Goal: Submit feedback/report problem

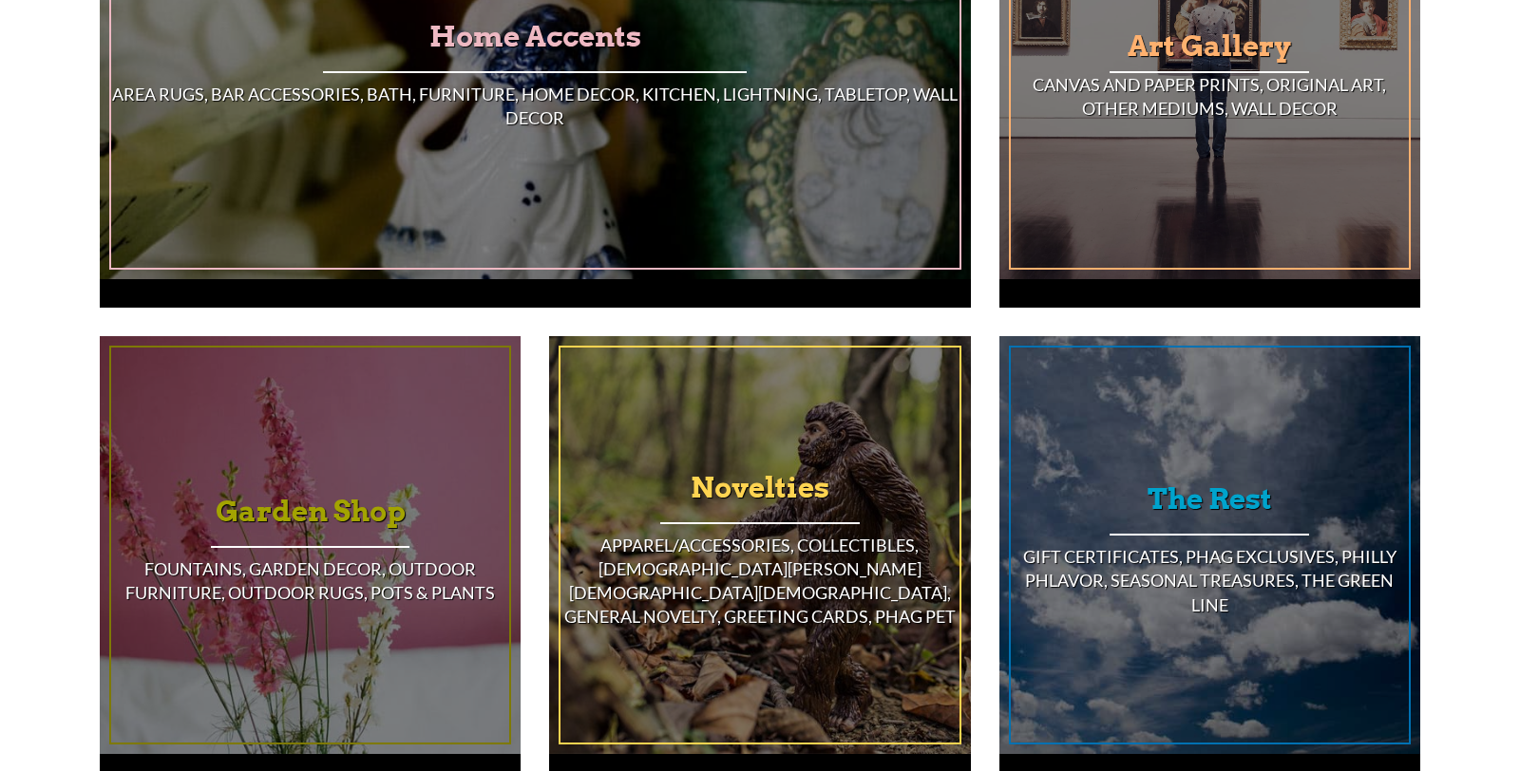
scroll to position [1726, 0]
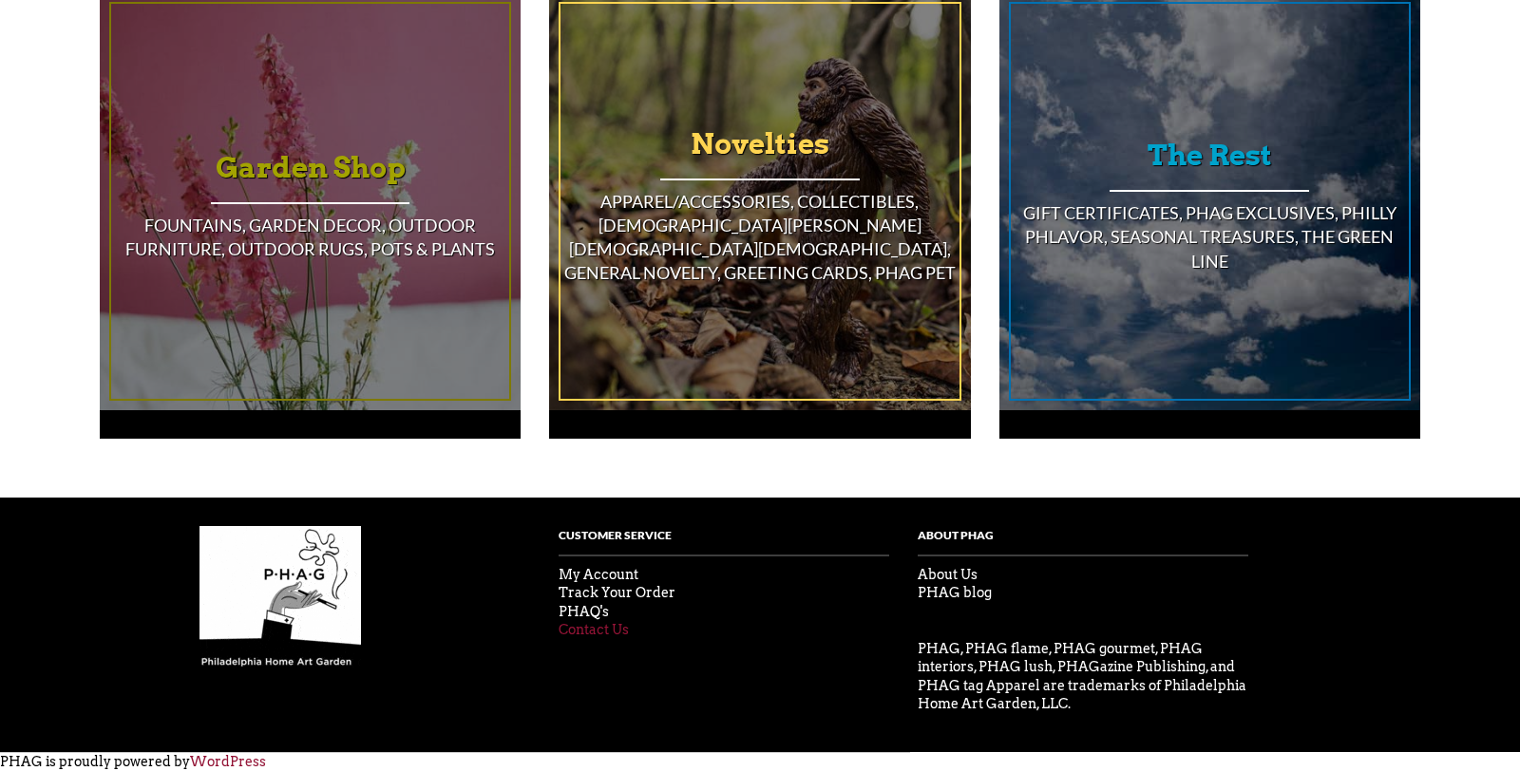
click at [606, 628] on link "Contact Us" at bounding box center [594, 629] width 70 height 15
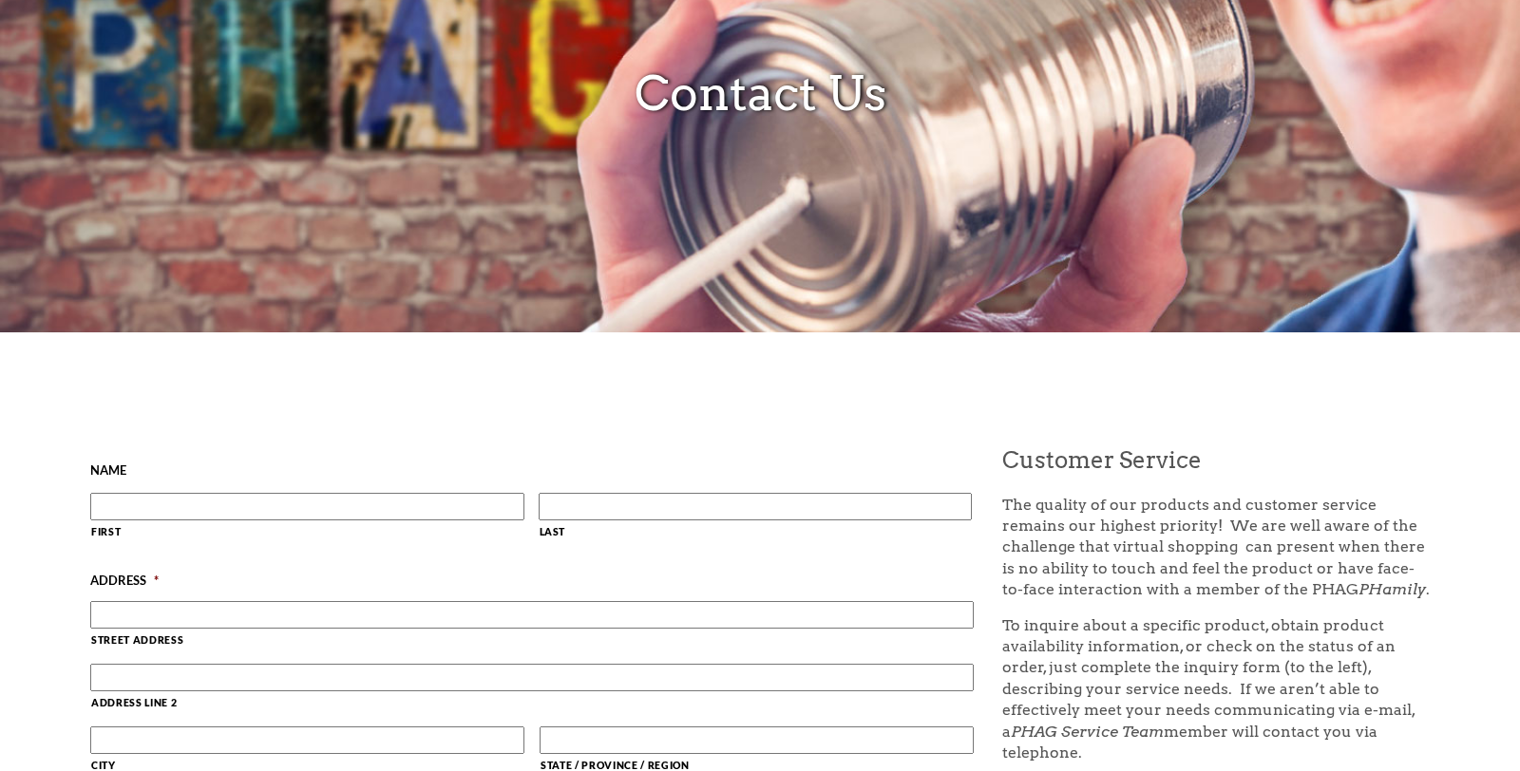
scroll to position [280, 0]
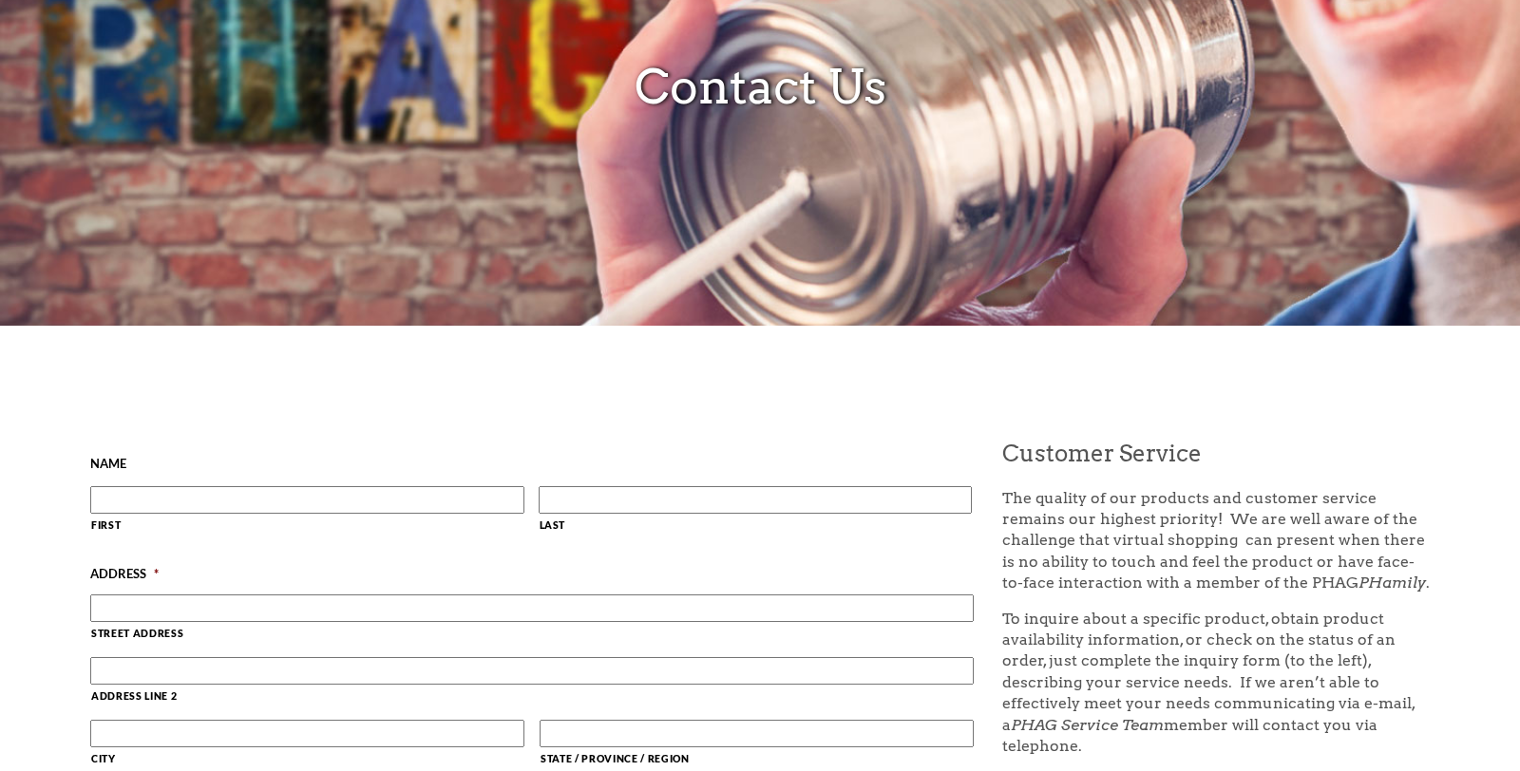
click at [387, 490] on input "First" at bounding box center [307, 500] width 434 height 28
type input "[PERSON_NAME]"
type input "[STREET_ADDRESS][PERSON_NAME]"
type input "[GEOGRAPHIC_DATA]"
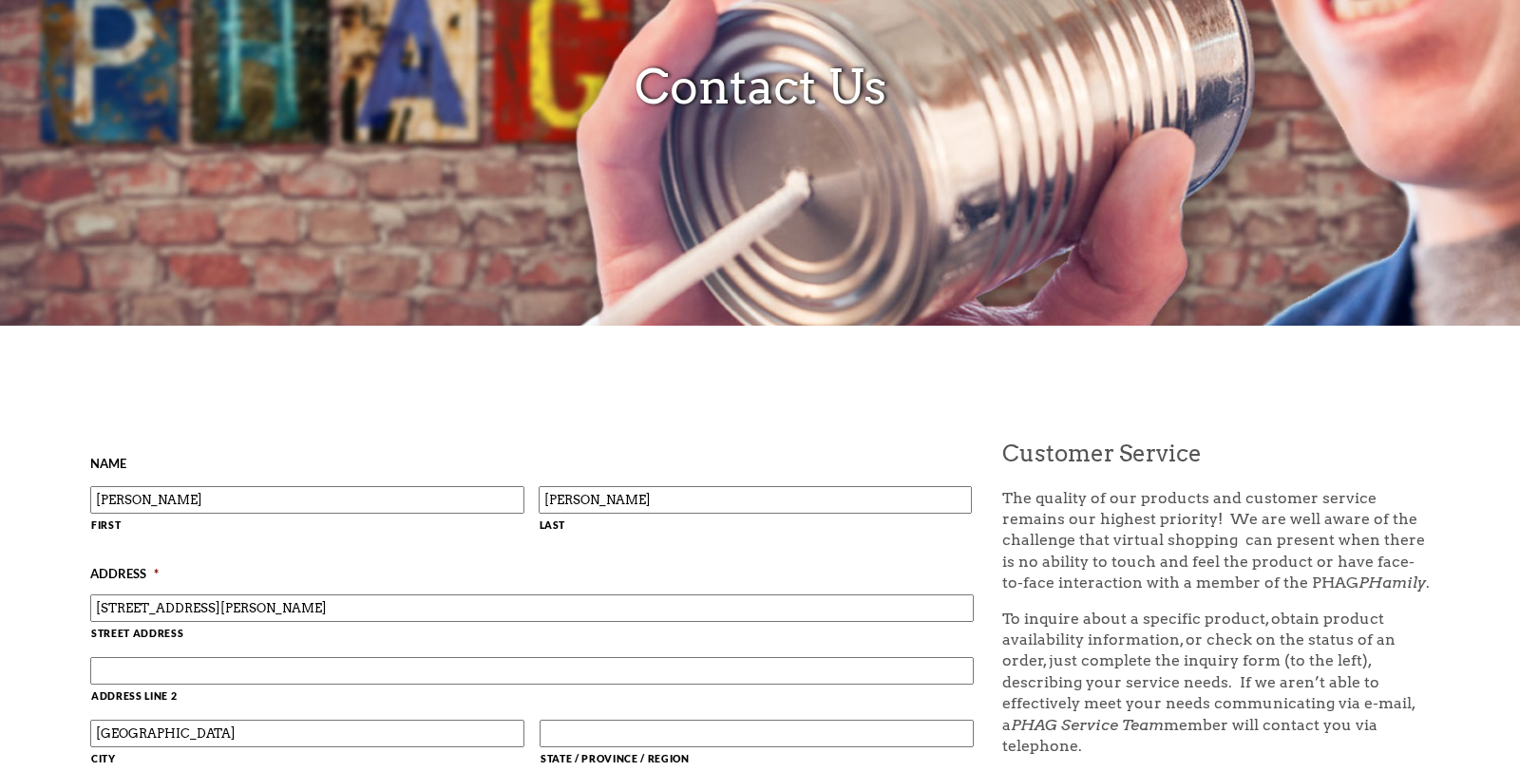
type input "FL"
type input "33955-1712"
select select "[GEOGRAPHIC_DATA]"
type input "9419161062"
type input "[PERSON_NAME][EMAIL_ADDRESS][DOMAIN_NAME]"
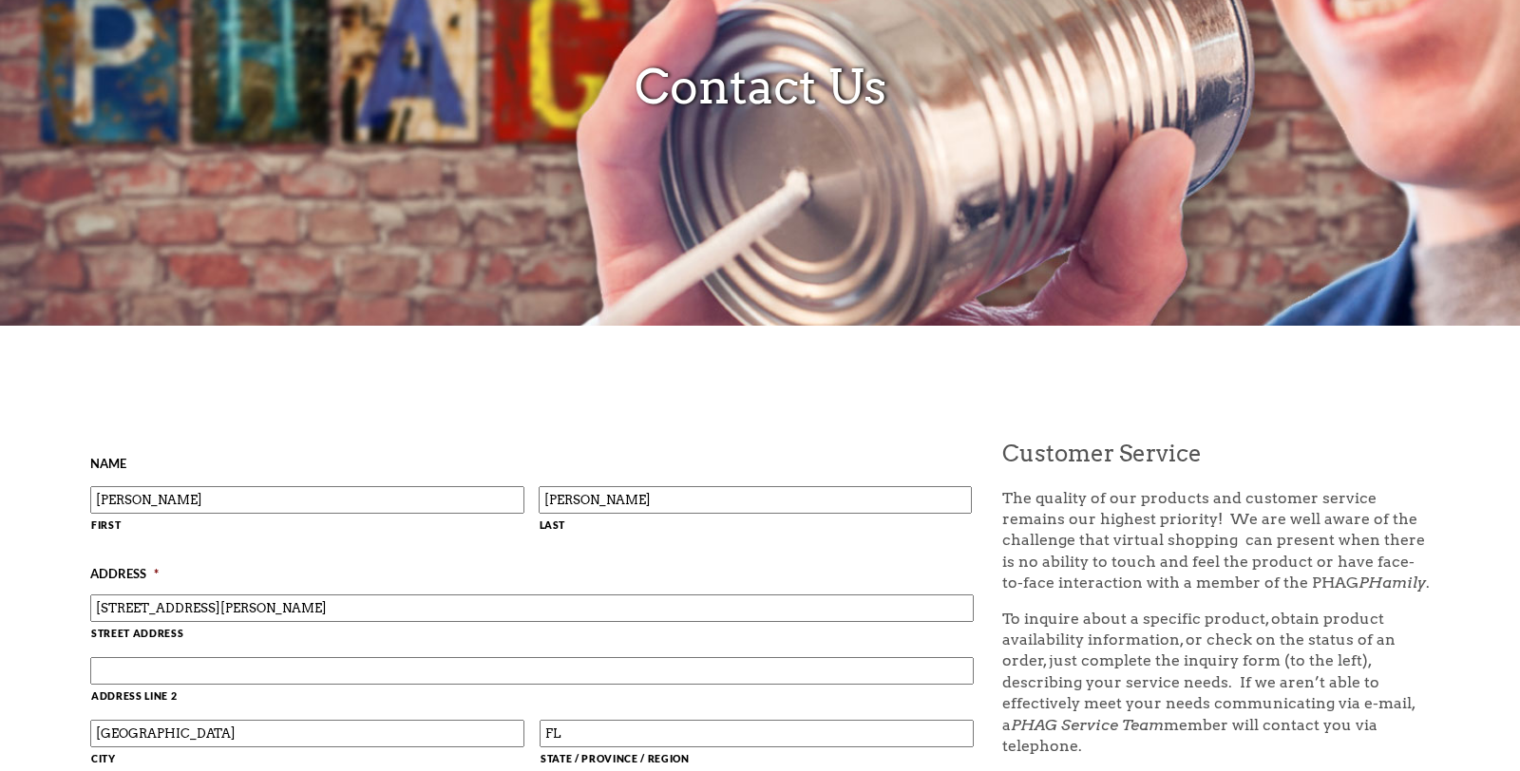
type input "[PERSON_NAME][EMAIL_ADDRESS][DOMAIN_NAME]"
type input "[PHONE_NUMBER]"
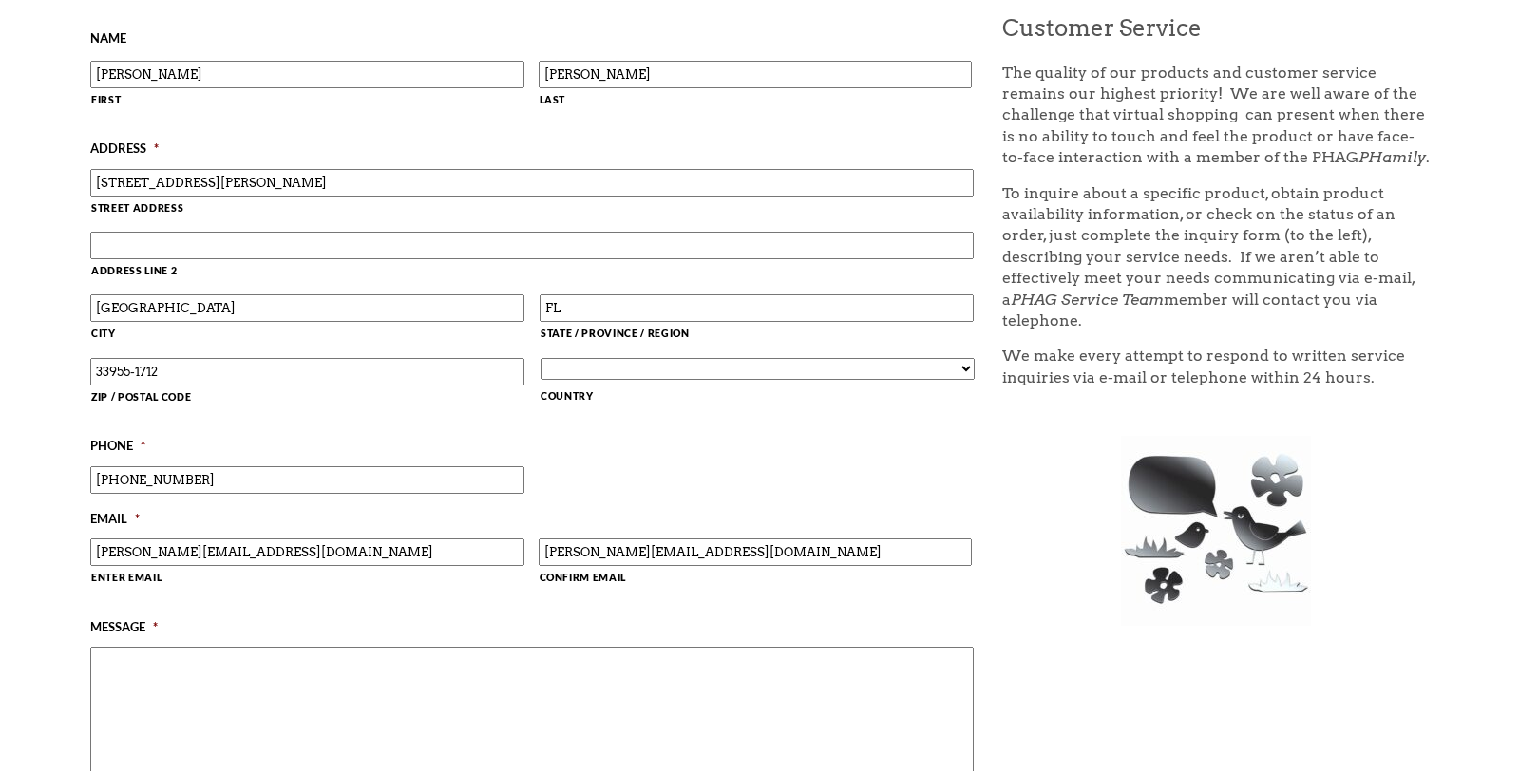
scroll to position [712, 0]
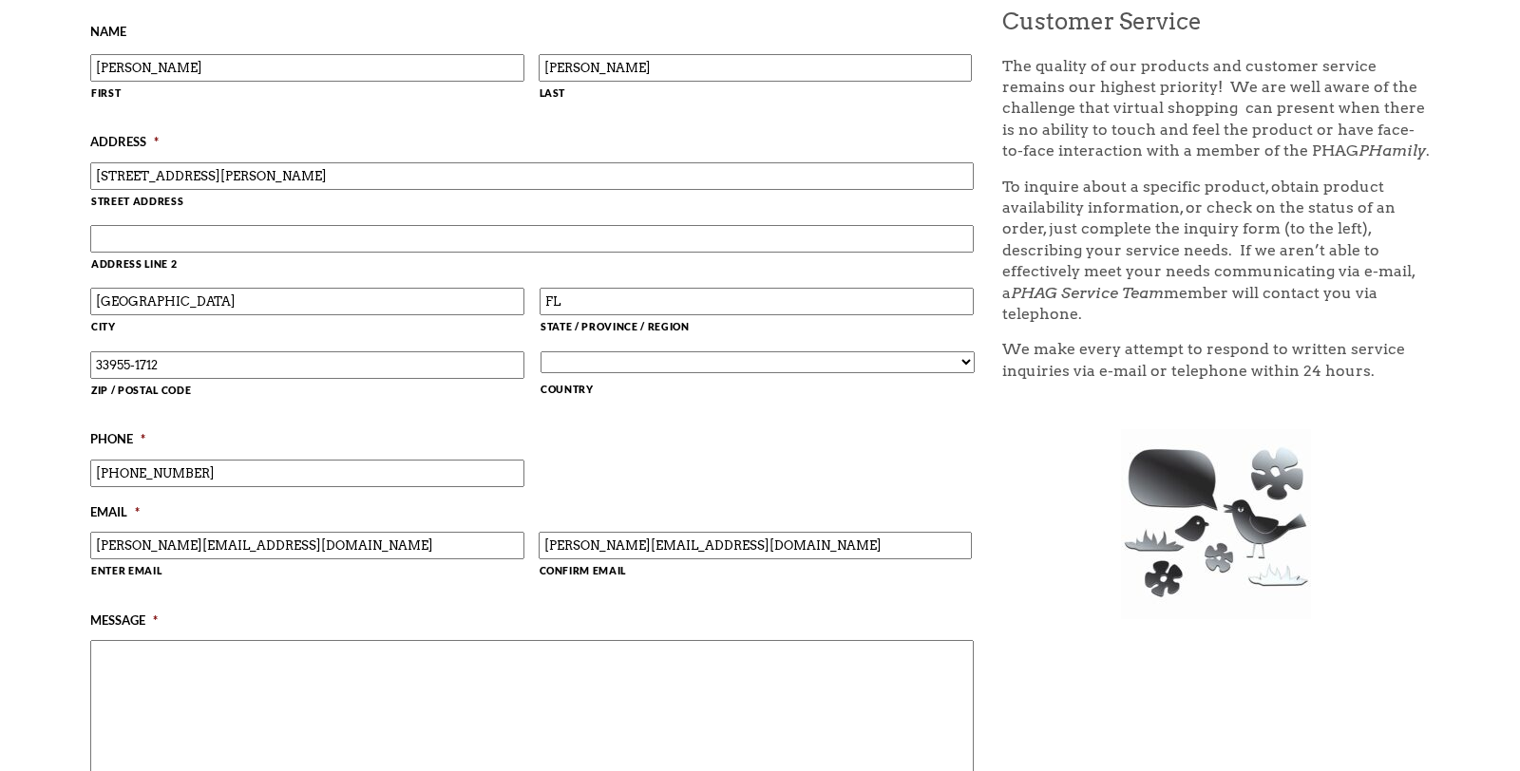
click at [185, 673] on textarea "Message *" at bounding box center [531, 716] width 883 height 152
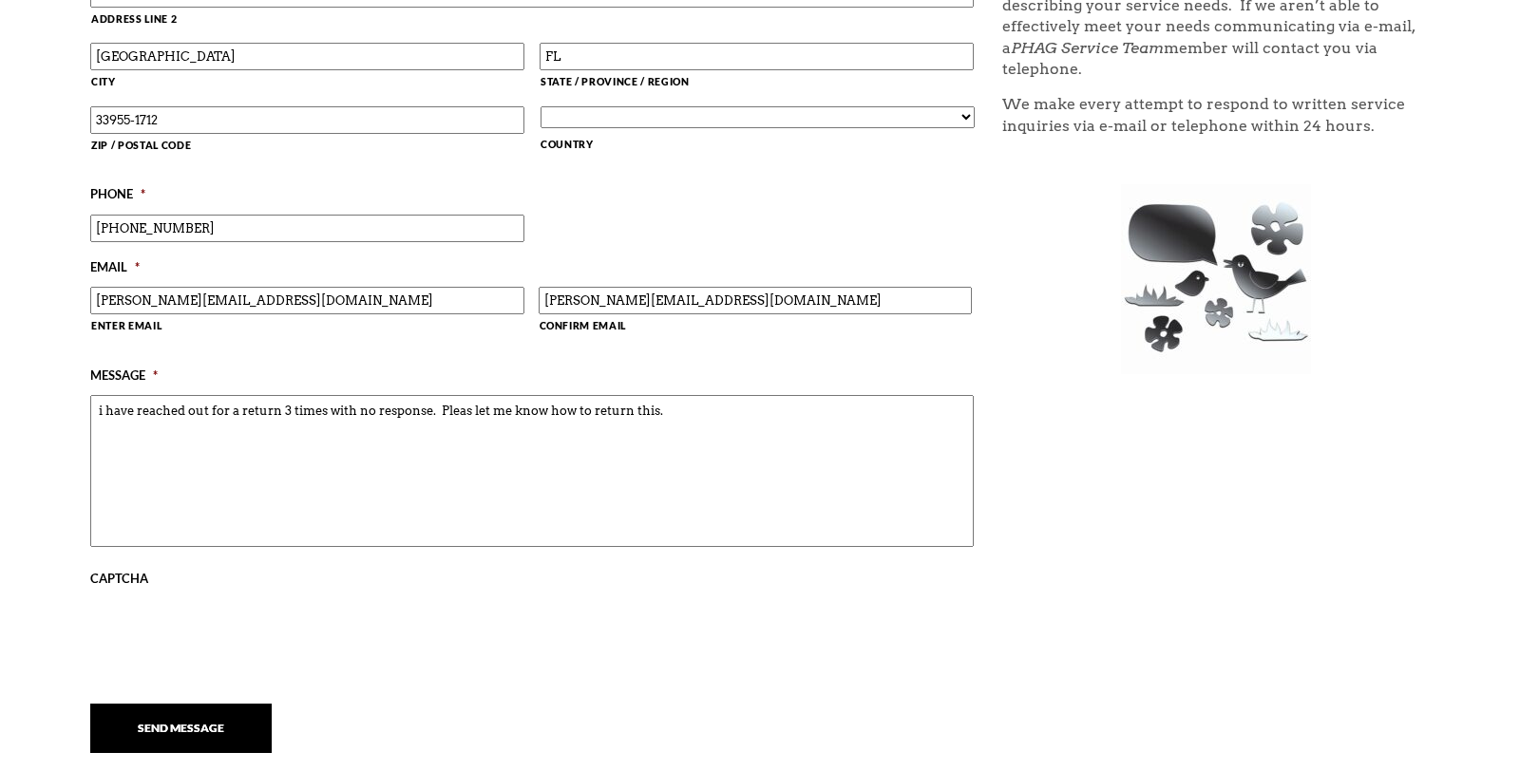
scroll to position [1007, 0]
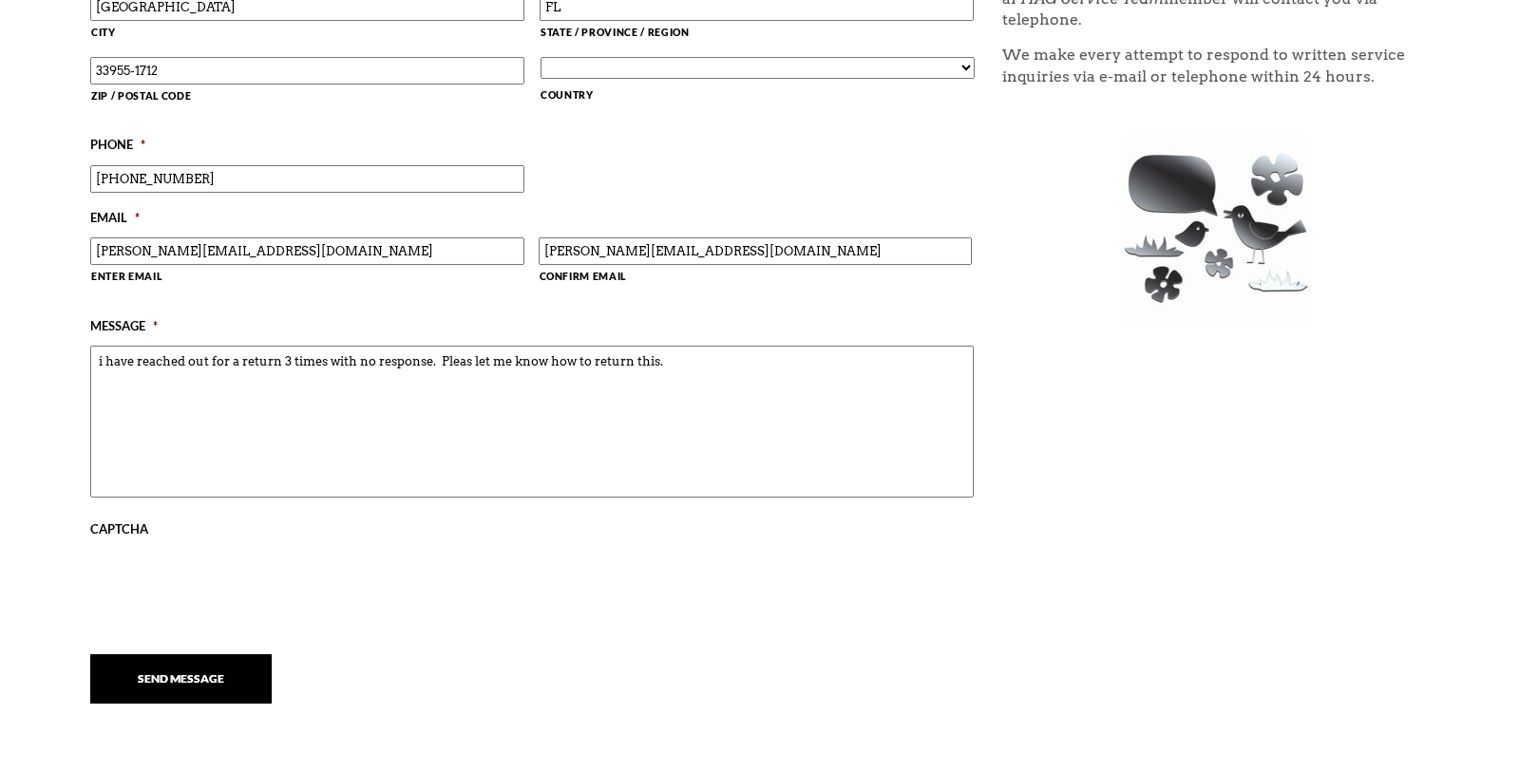
type textarea "i have reached out for a return 3 times with no response. Pleas let me know how…"
click at [156, 668] on input "Send Message" at bounding box center [180, 678] width 181 height 49
